Goal: Browse casually

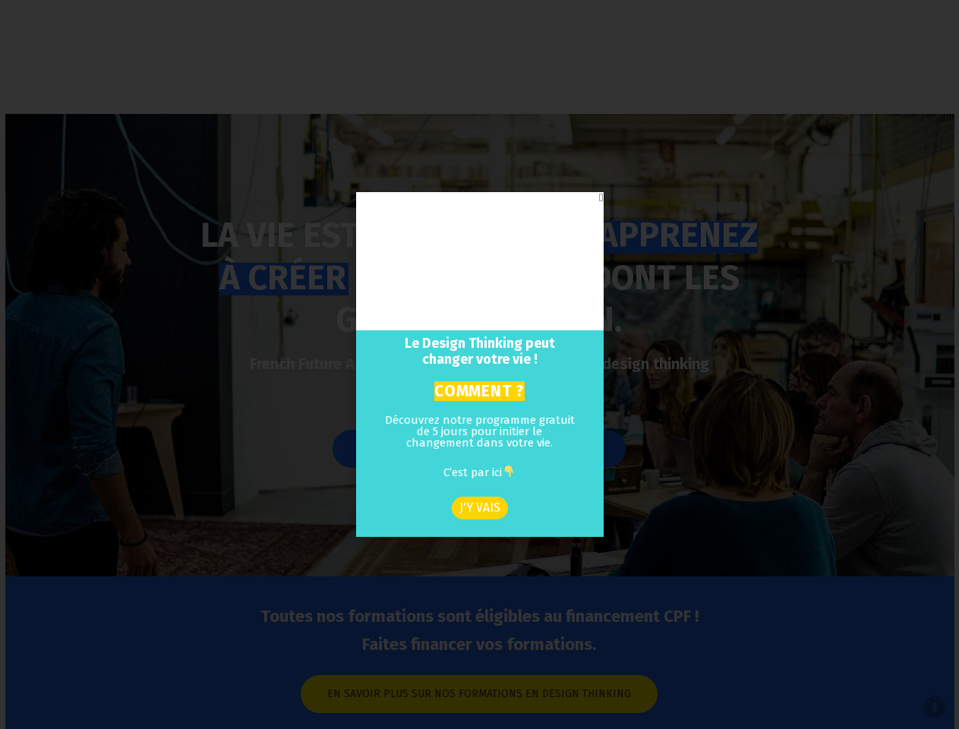
scroll to position [7848, 0]
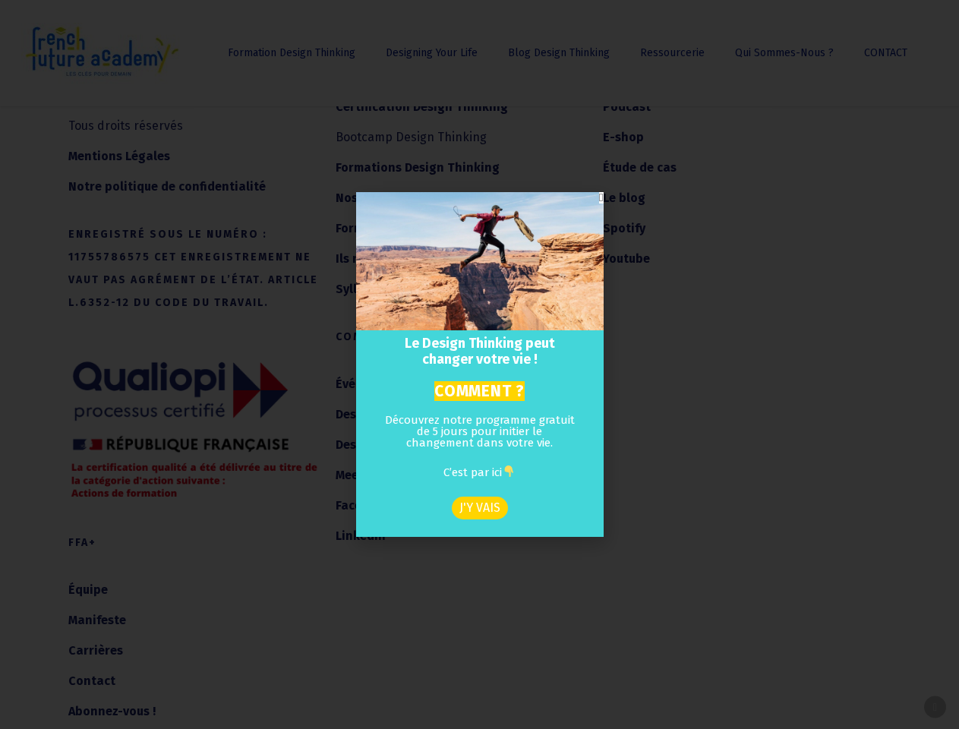
click at [479, 364] on h2 "Le Design Thinking peut changer votre vie !" at bounding box center [479, 352] width 222 height 33
click at [599, 197] on icon "Close" at bounding box center [601, 197] width 4 height 11
